Goal: Task Accomplishment & Management: Use online tool/utility

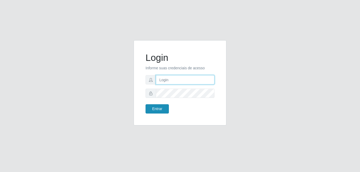
type input "junior@bemaisr"
click at [154, 111] on button "Entrar" at bounding box center [157, 108] width 23 height 9
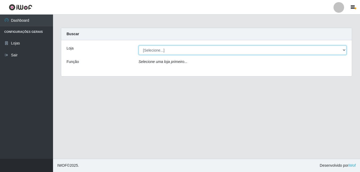
click at [343, 51] on select "[Selecione...] [PERSON_NAME]" at bounding box center [243, 50] width 208 height 9
select select "230"
click at [139, 46] on select "[Selecione...] [PERSON_NAME]" at bounding box center [243, 50] width 208 height 9
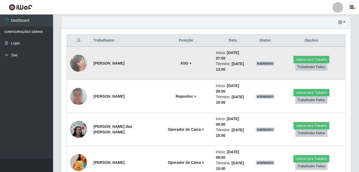
scroll to position [212, 0]
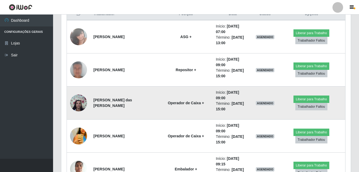
click at [76, 107] on img at bounding box center [78, 103] width 17 height 23
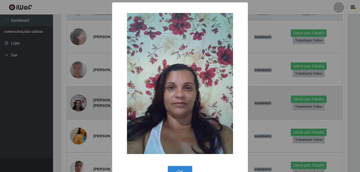
click at [76, 107] on div "× OK Cancel" at bounding box center [180, 86] width 360 height 172
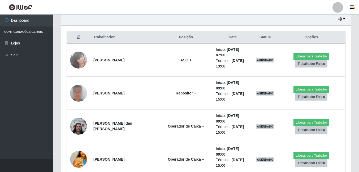
scroll to position [198, 0]
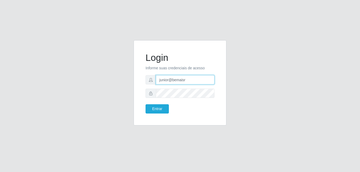
click at [186, 82] on input "junior@bemaisr" at bounding box center [185, 79] width 59 height 9
type input "j"
click at [253, 77] on div "Login Informe suas credenciais de acesso Entrar" at bounding box center [180, 86] width 302 height 92
click at [189, 77] on input "text" at bounding box center [185, 79] width 59 height 9
click at [146, 104] on button "Entrar" at bounding box center [157, 108] width 23 height 9
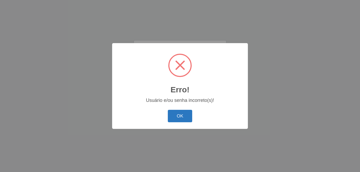
click at [174, 118] on button "OK" at bounding box center [180, 116] width 25 height 12
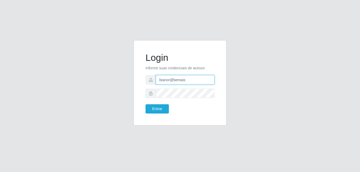
type input "junior@bemaisr"
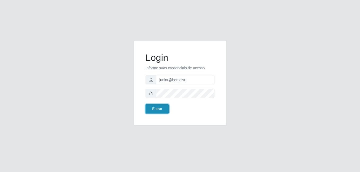
click at [153, 111] on button "Entrar" at bounding box center [157, 108] width 23 height 9
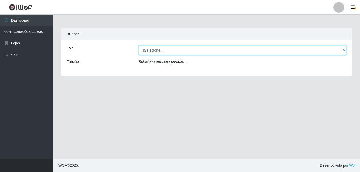
click at [344, 50] on select "[Selecione...] [PERSON_NAME]" at bounding box center [243, 50] width 208 height 9
select select "230"
click at [139, 46] on select "[Selecione...] [PERSON_NAME]" at bounding box center [243, 50] width 208 height 9
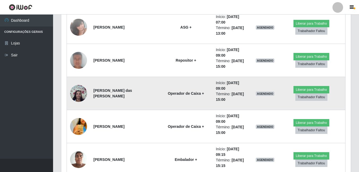
scroll to position [239, 0]
